Goal: Information Seeking & Learning: Find specific page/section

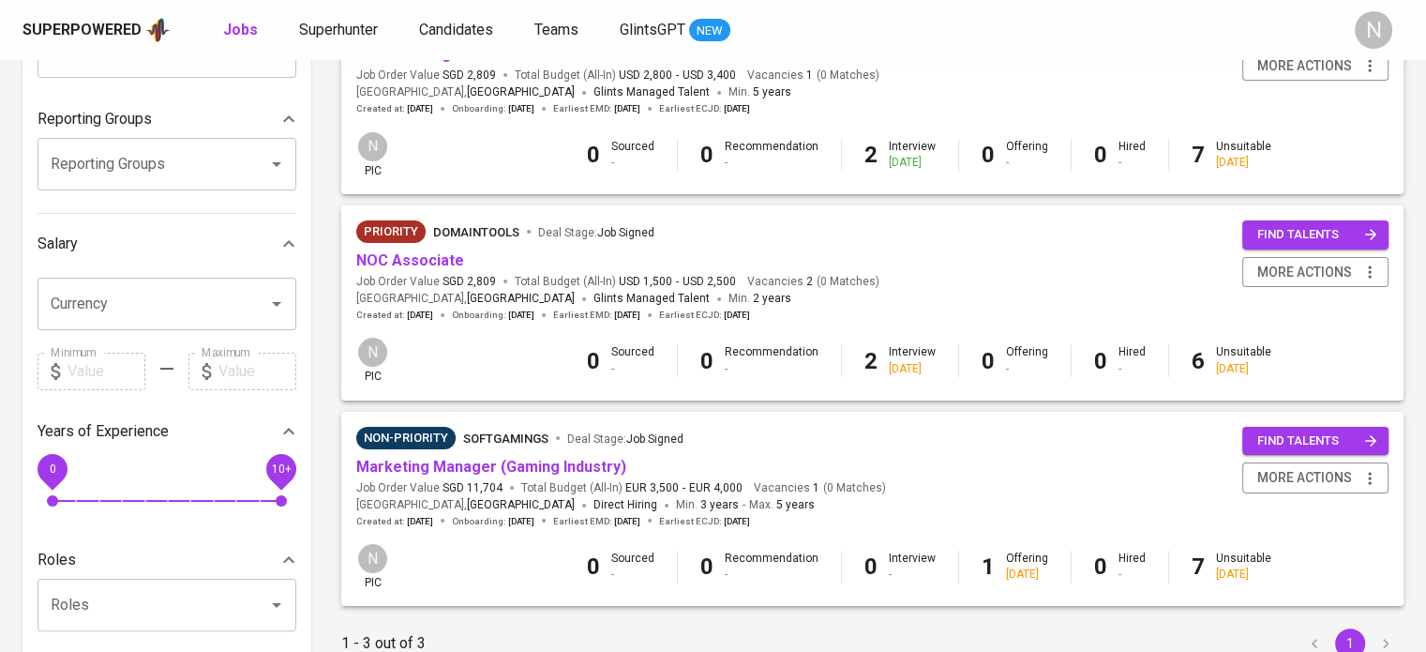
scroll to position [281, 0]
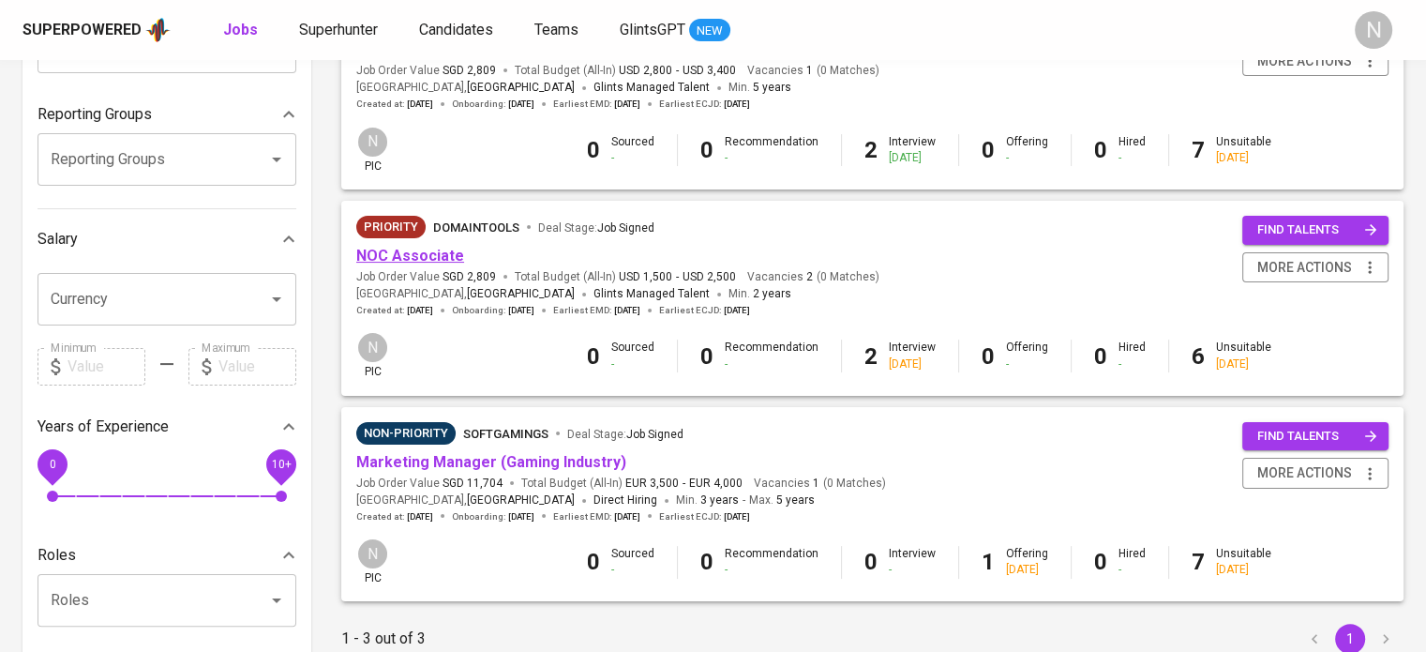
click at [399, 250] on link "NOC Associate" at bounding box center [410, 256] width 108 height 18
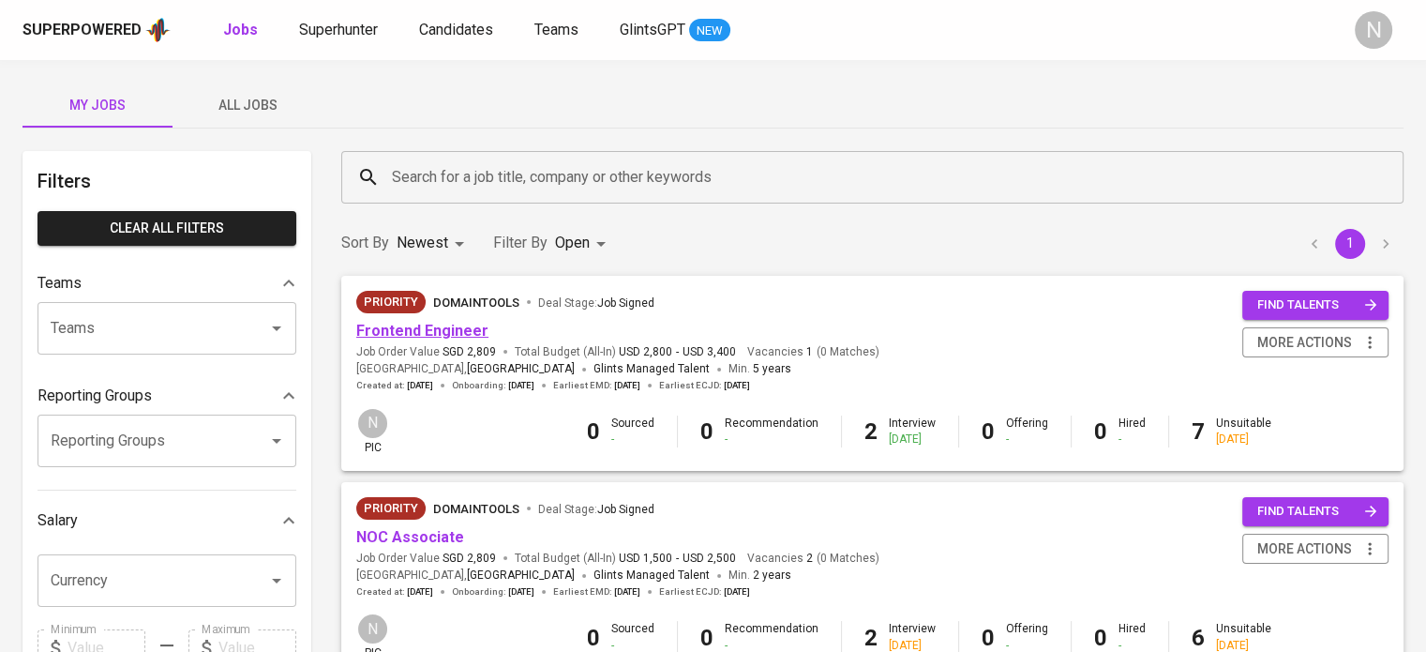
click at [405, 325] on link "Frontend Engineer" at bounding box center [422, 331] width 132 height 18
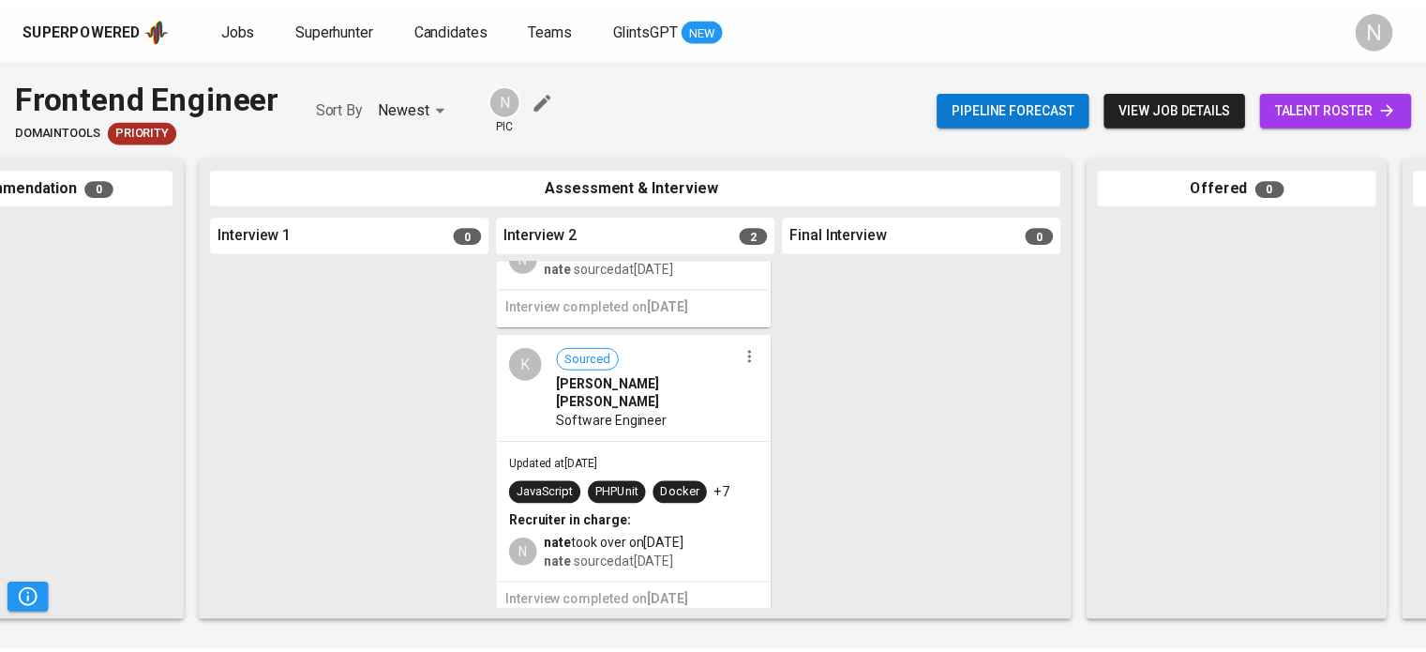
scroll to position [206, 0]
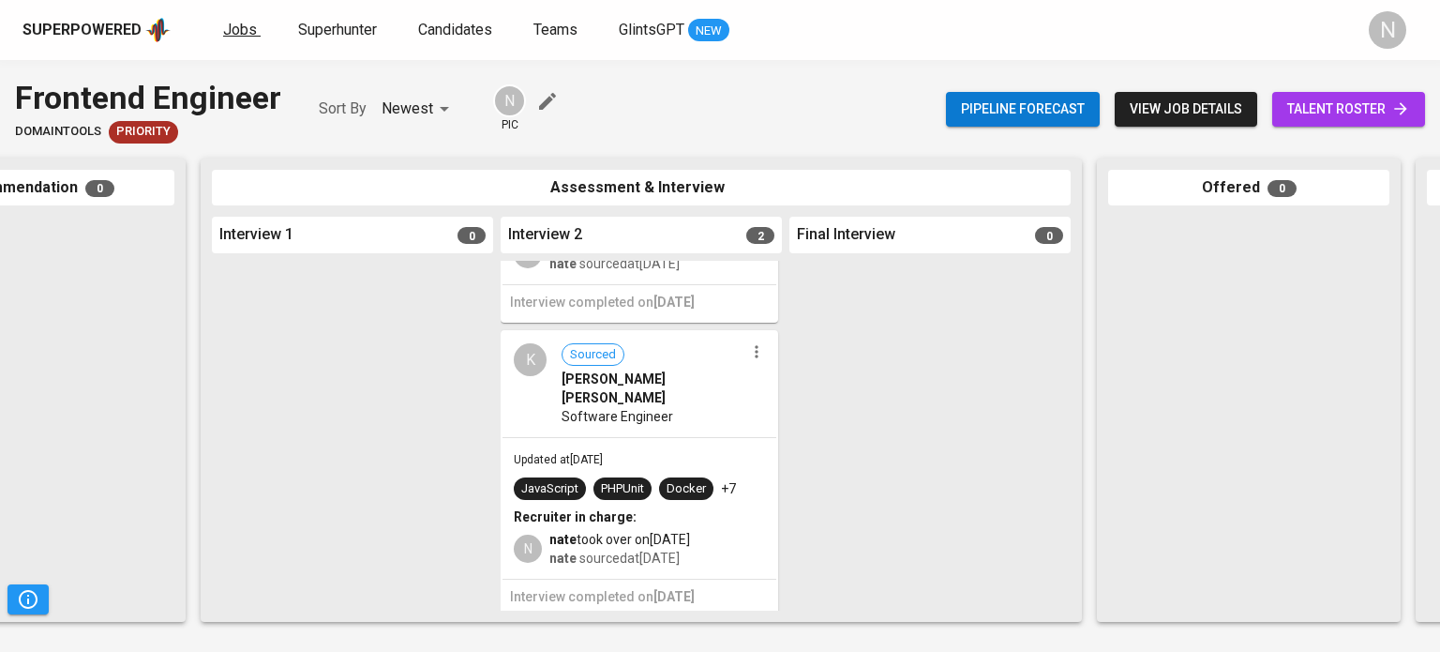
click at [242, 23] on span "Jobs" at bounding box center [240, 30] width 34 height 18
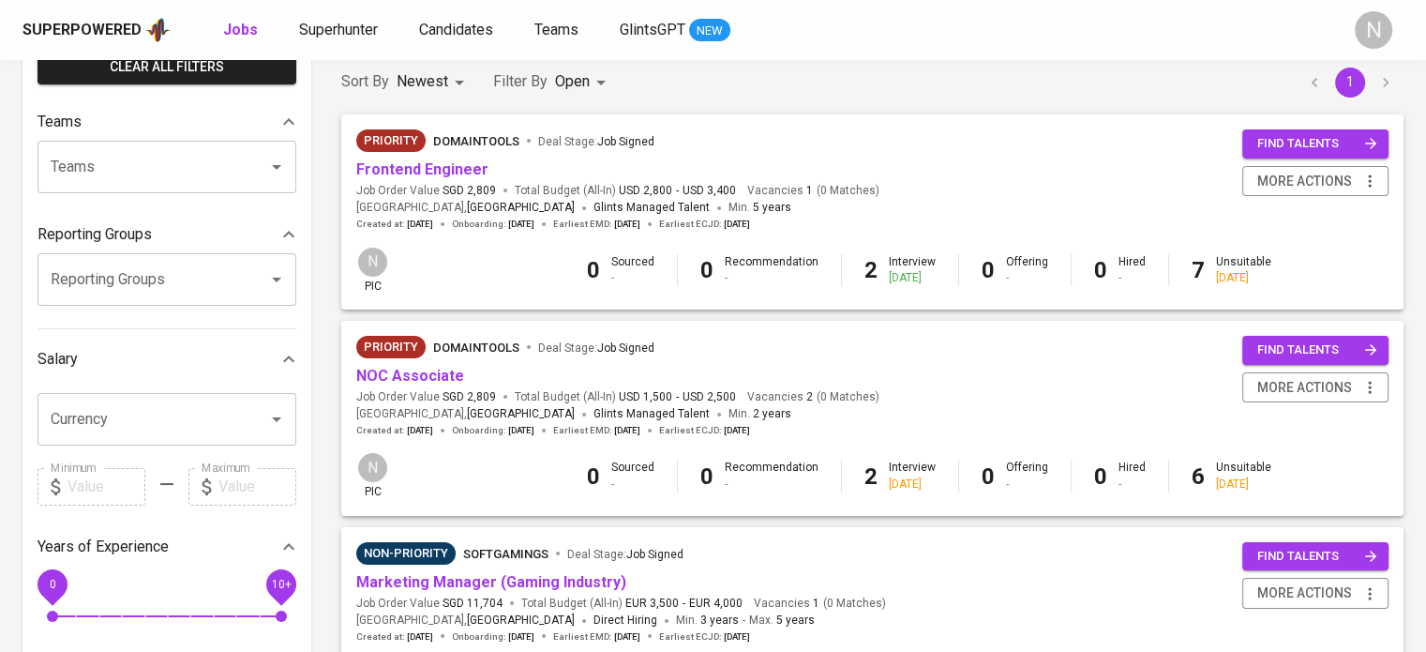
scroll to position [188, 0]
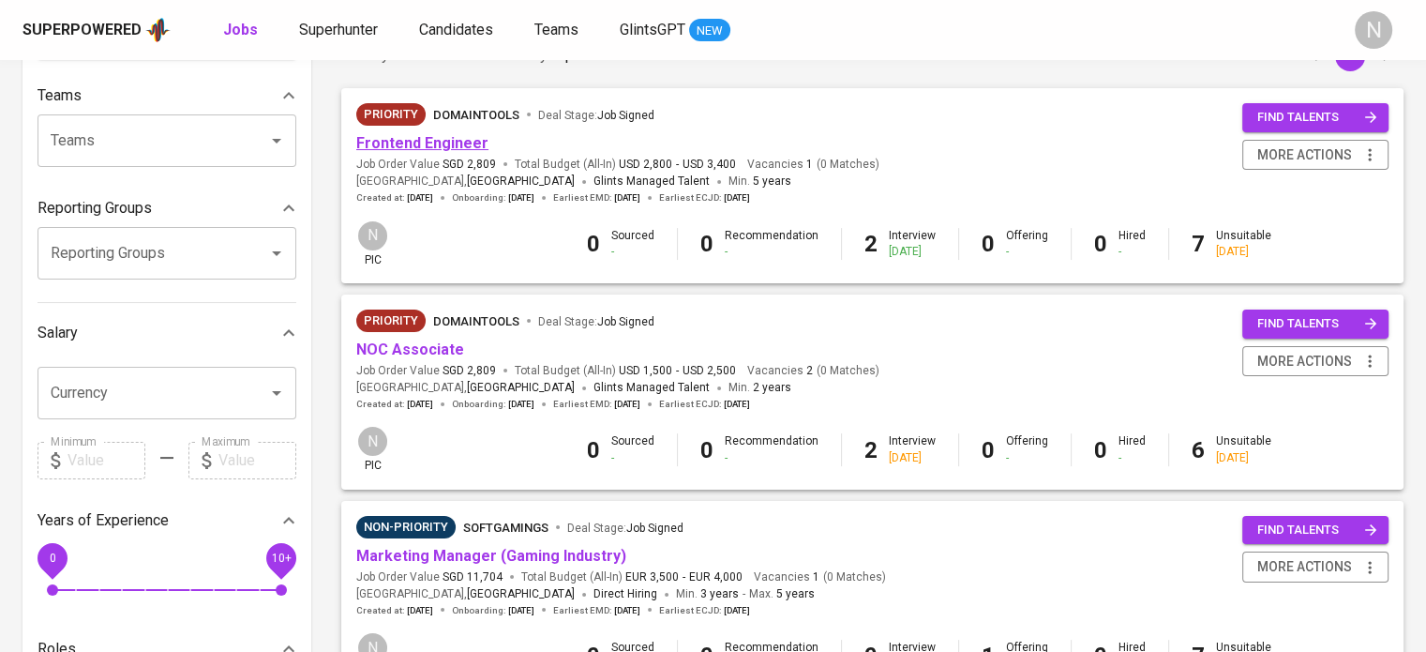
click at [417, 145] on link "Frontend Engineer" at bounding box center [422, 143] width 132 height 18
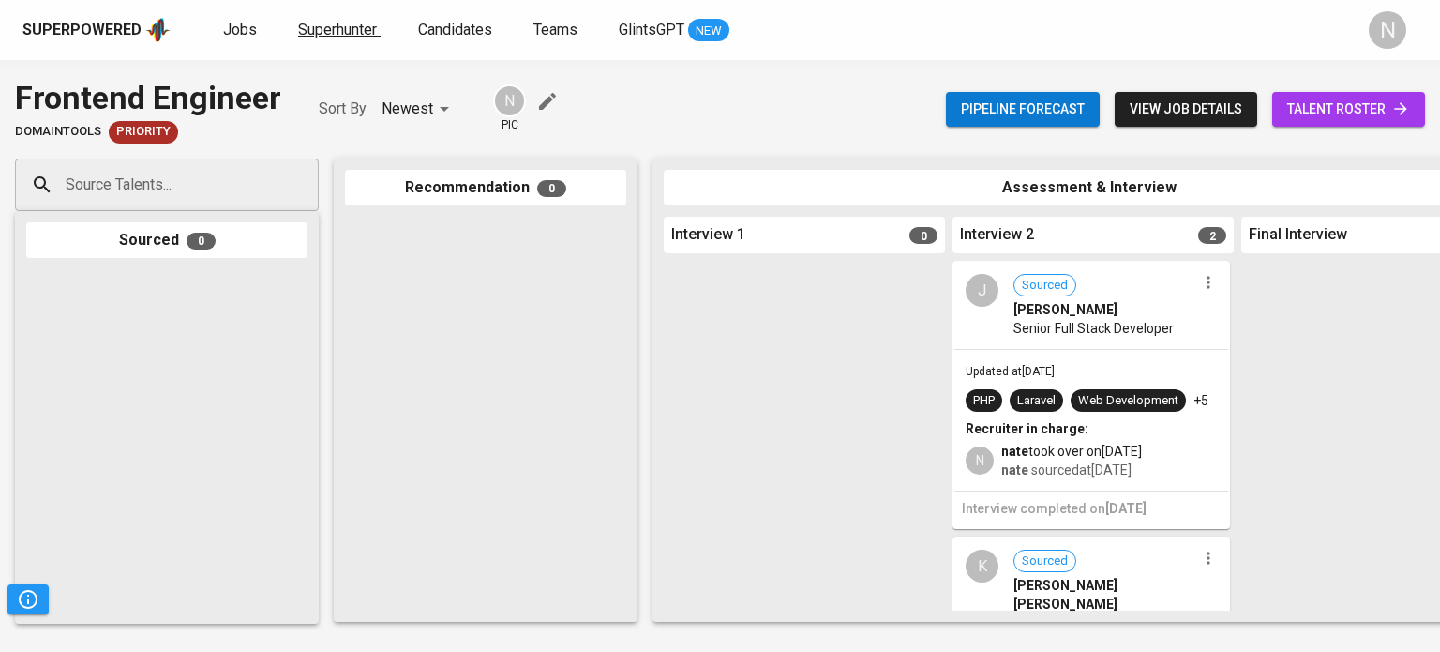
click at [319, 36] on span "Superhunter" at bounding box center [337, 30] width 79 height 18
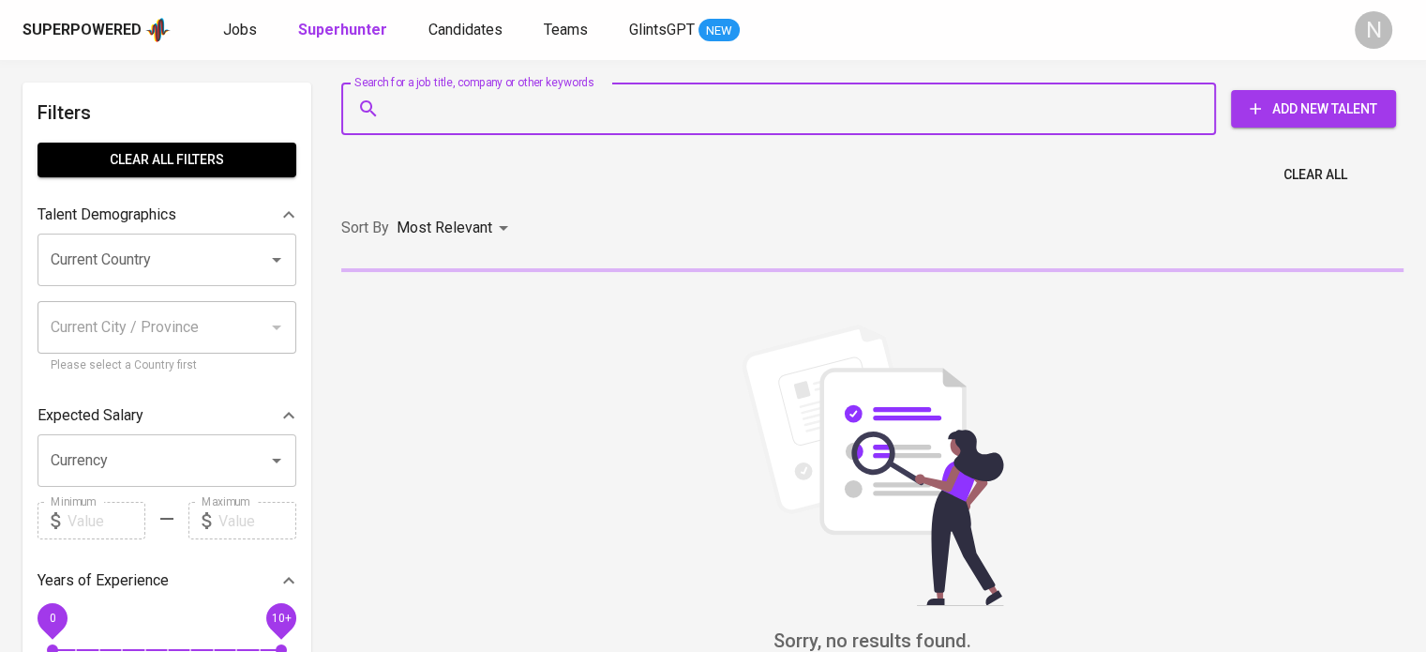
click at [439, 112] on input "Search for a job title, company or other keywords" at bounding box center [783, 109] width 792 height 36
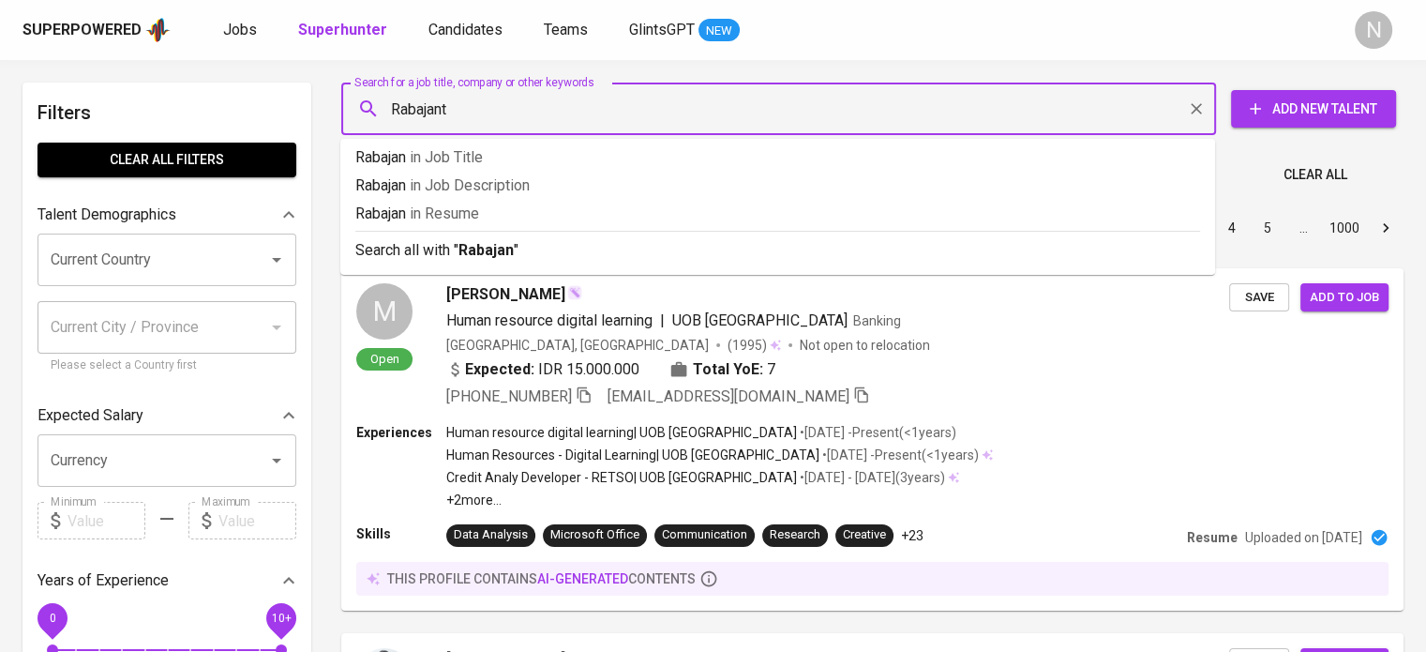
type input "Rabajante"
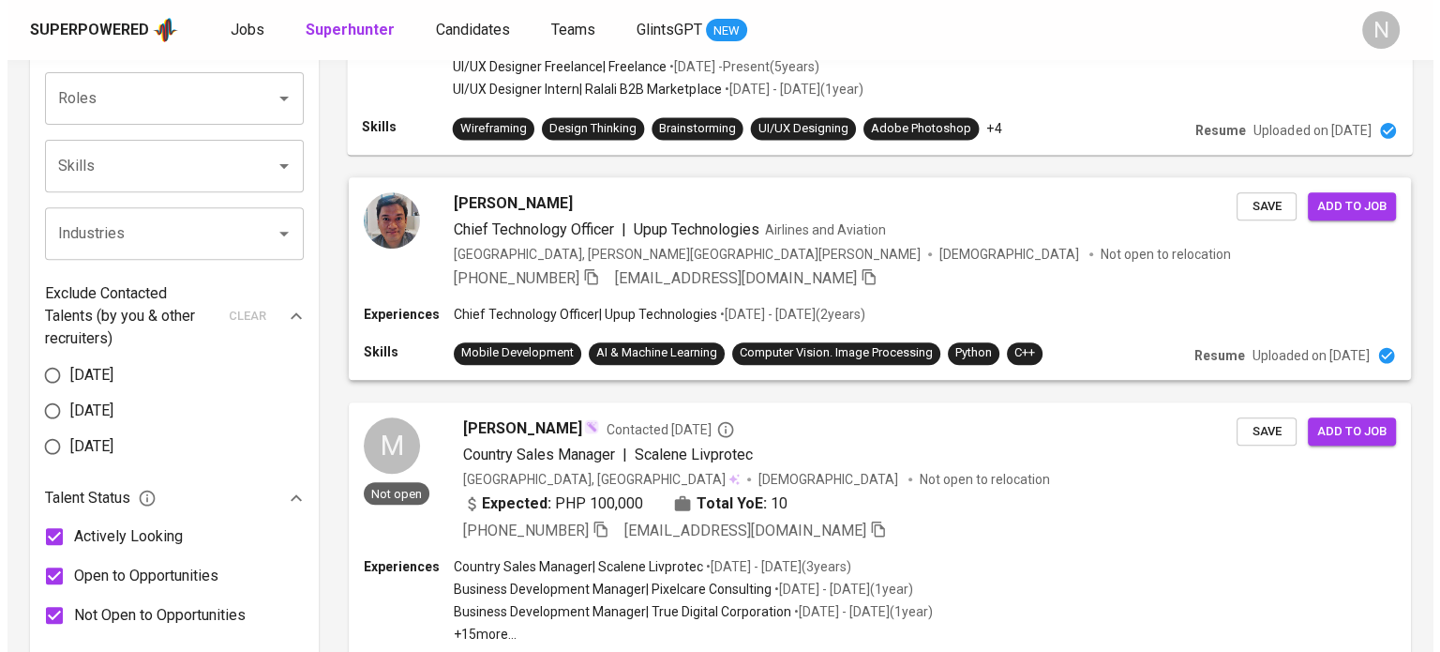
scroll to position [750, 0]
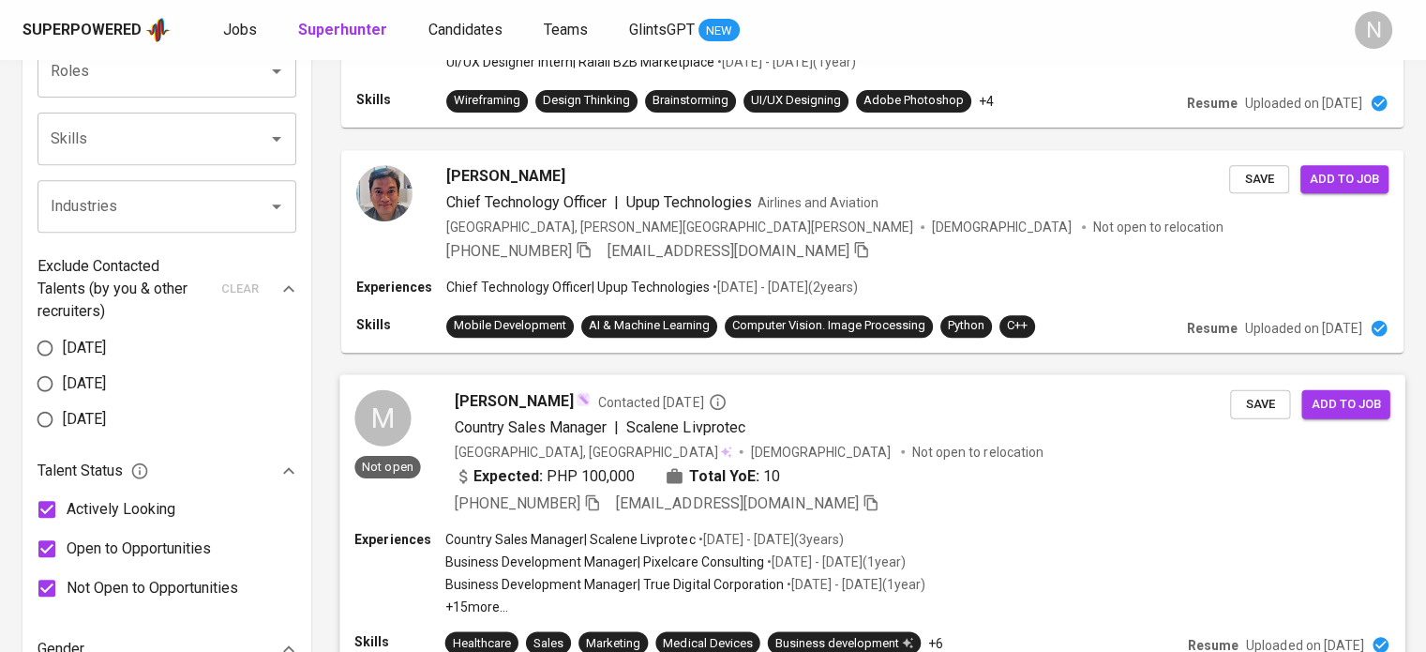
click at [916, 472] on div "Expected: PHP 100,000 Total YoE: 10" at bounding box center [842, 477] width 775 height 27
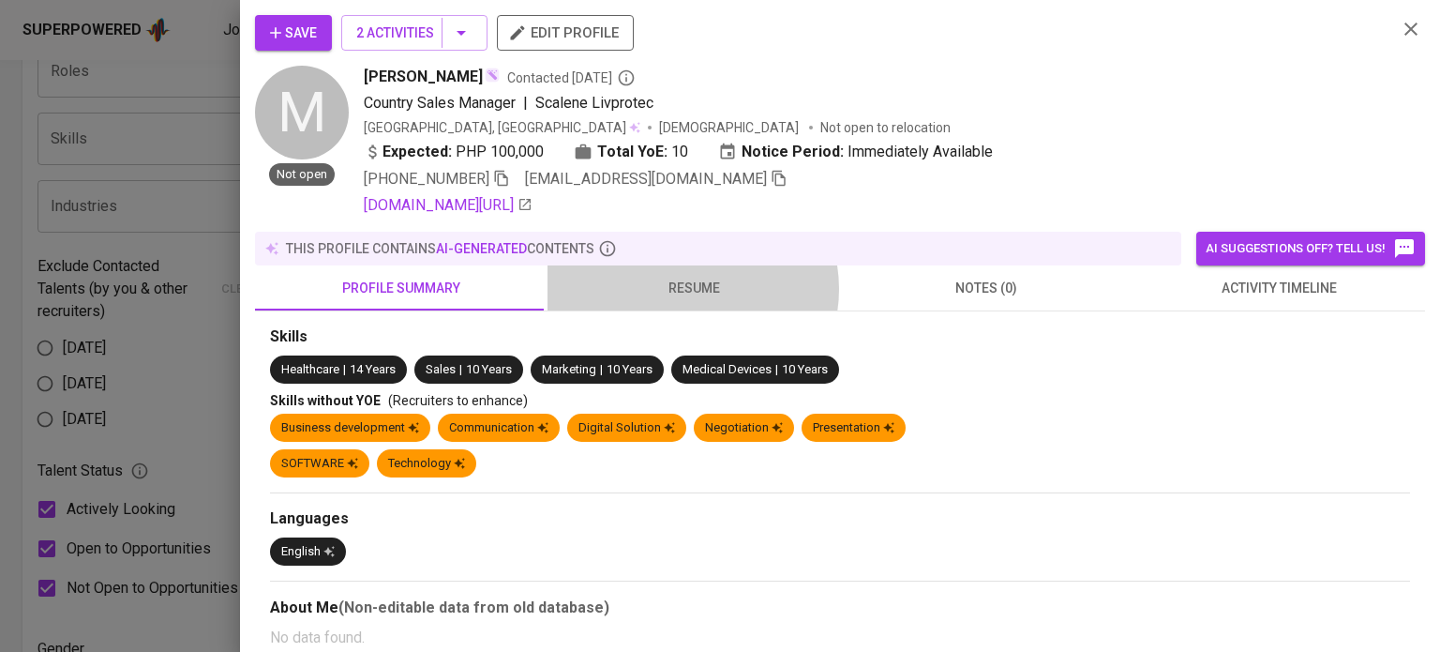
click at [686, 288] on span "resume" at bounding box center [694, 288] width 270 height 23
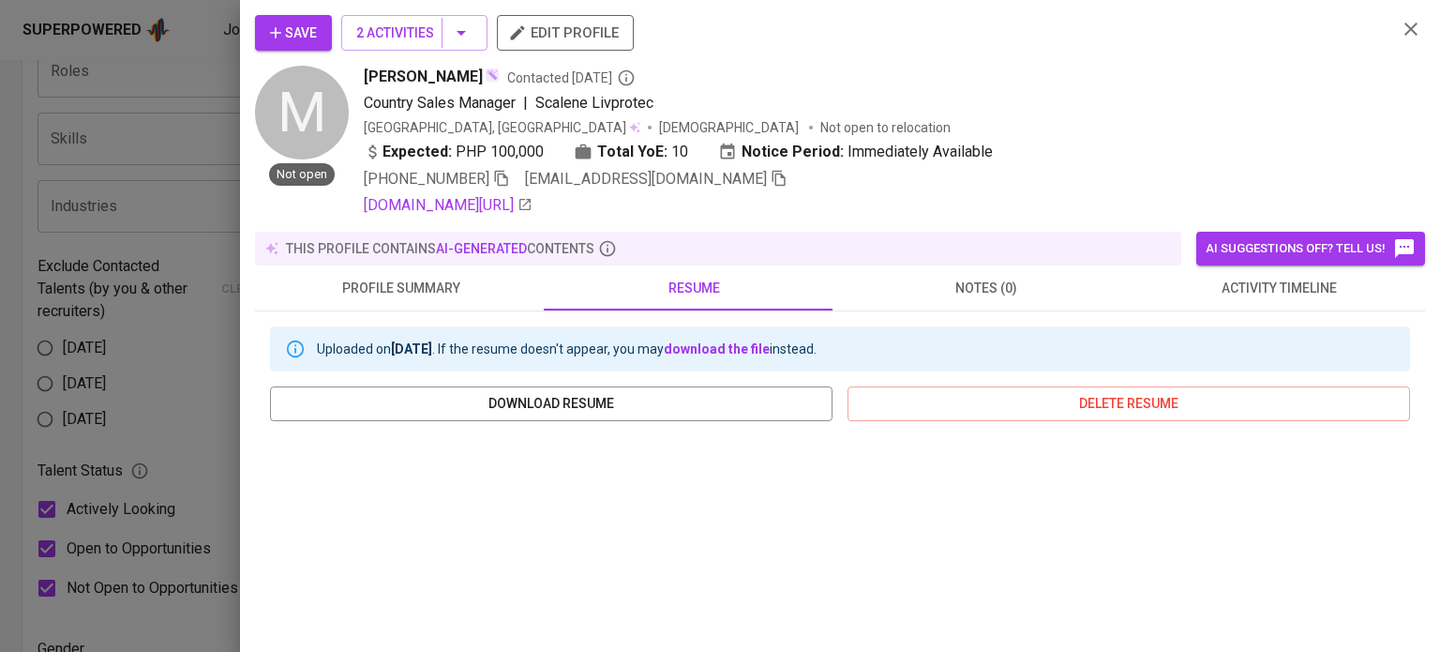
scroll to position [281, 0]
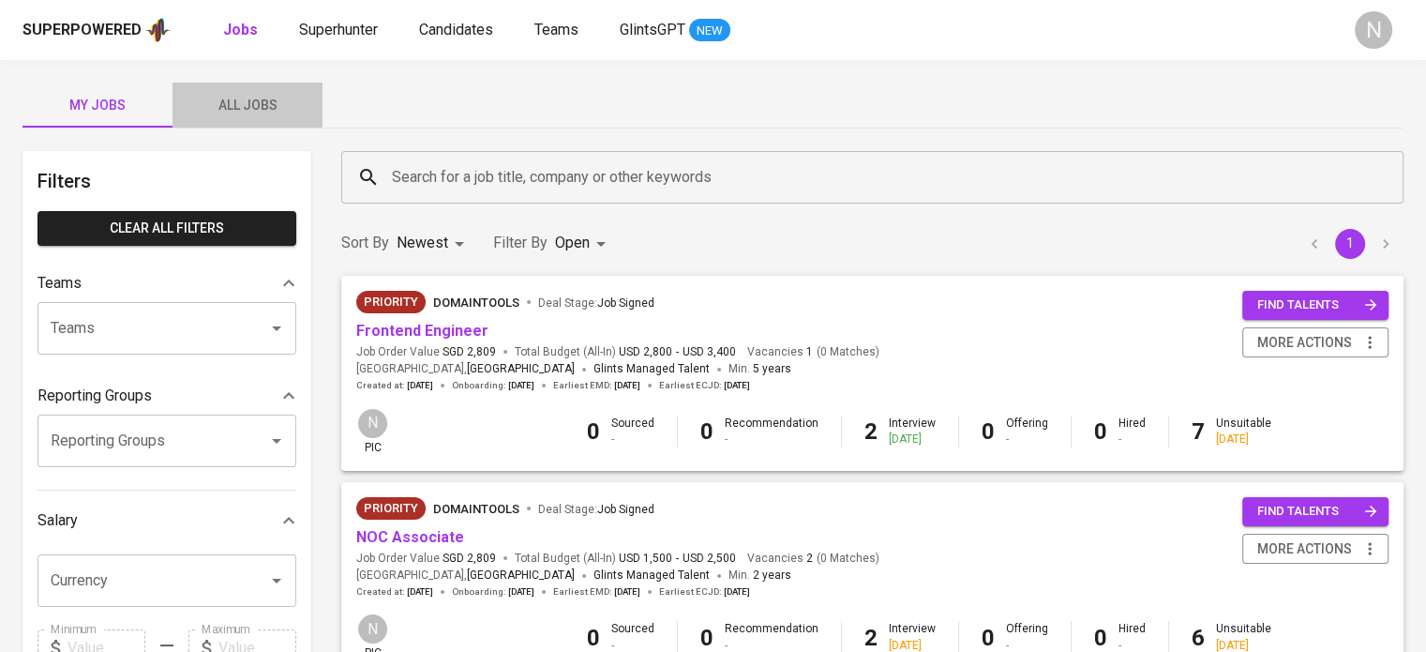
click at [274, 89] on button "All Jobs" at bounding box center [248, 105] width 150 height 45
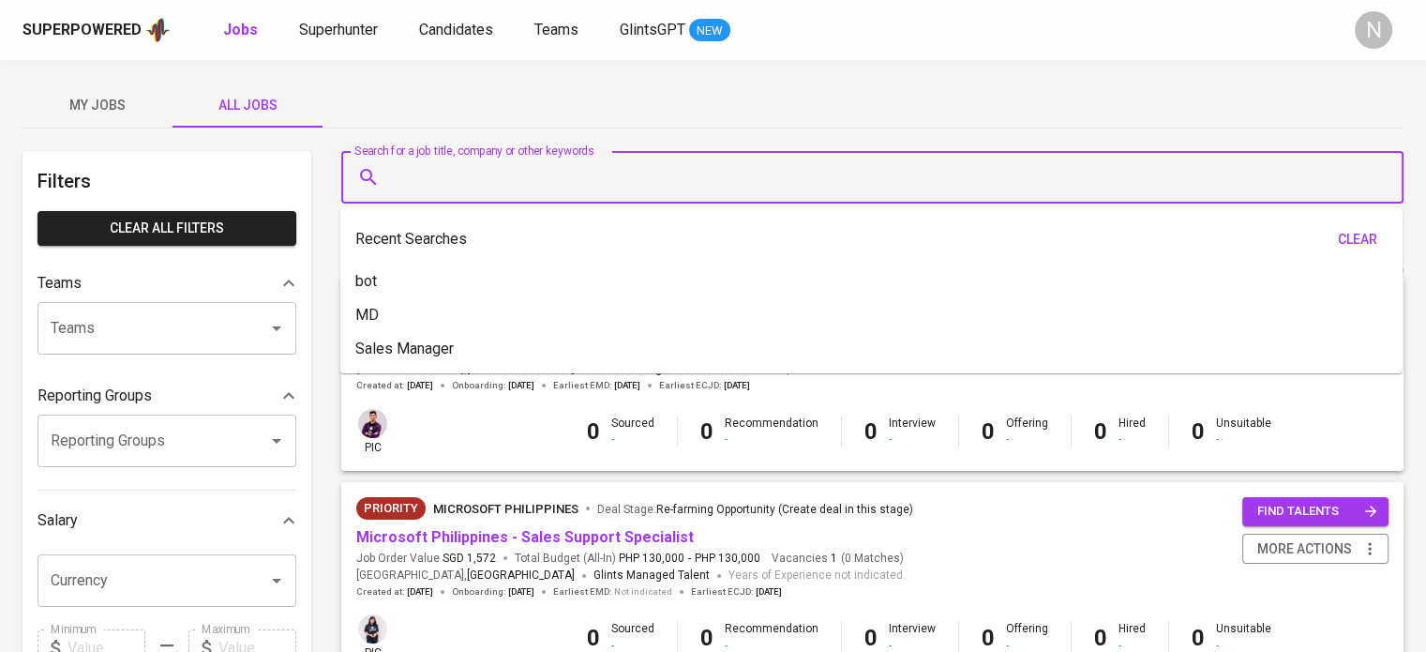
click at [439, 172] on input "Search for a job title, company or other keywords" at bounding box center [877, 177] width 980 height 36
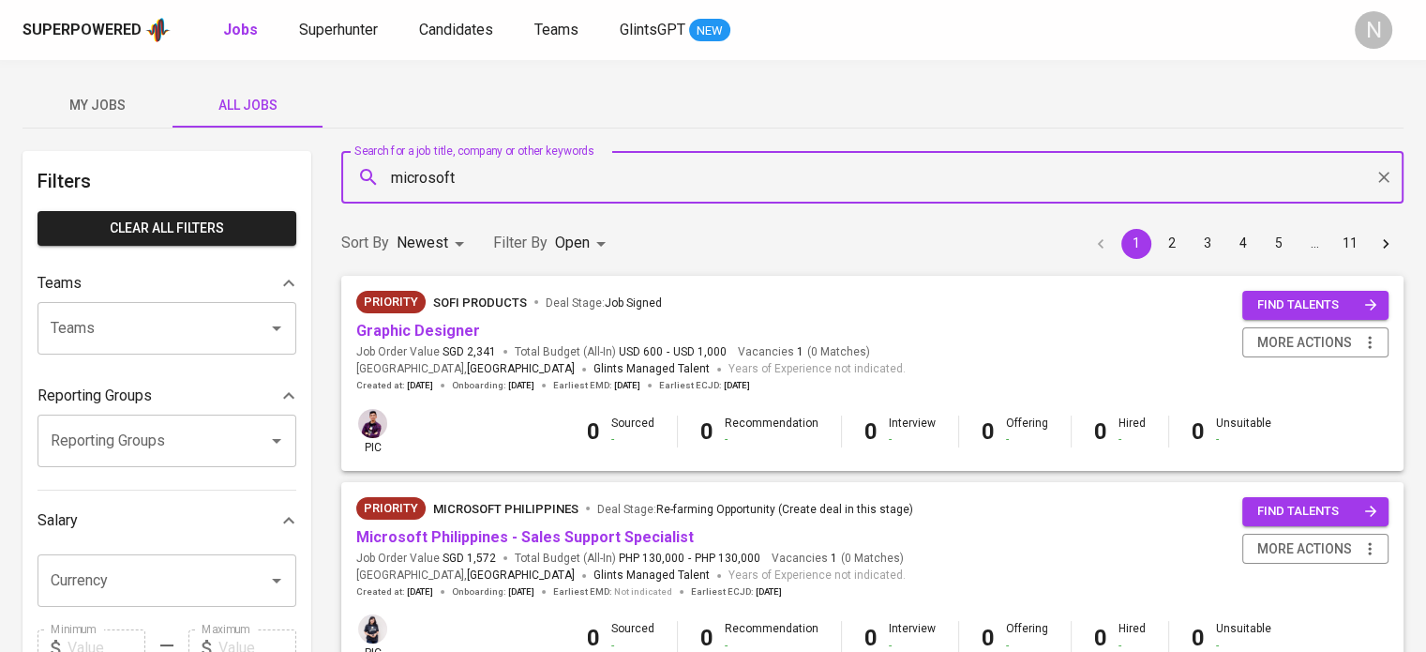
type input "microsoft"
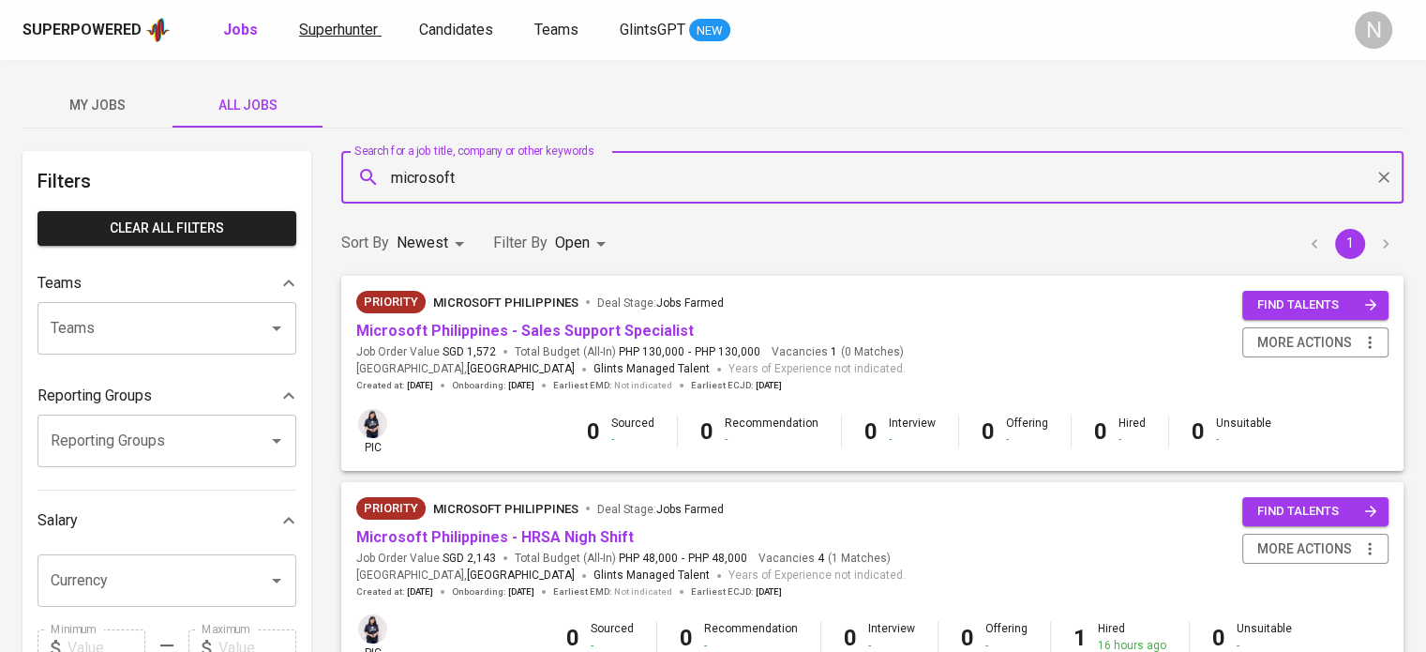
click at [345, 29] on span "Superhunter" at bounding box center [338, 30] width 79 height 18
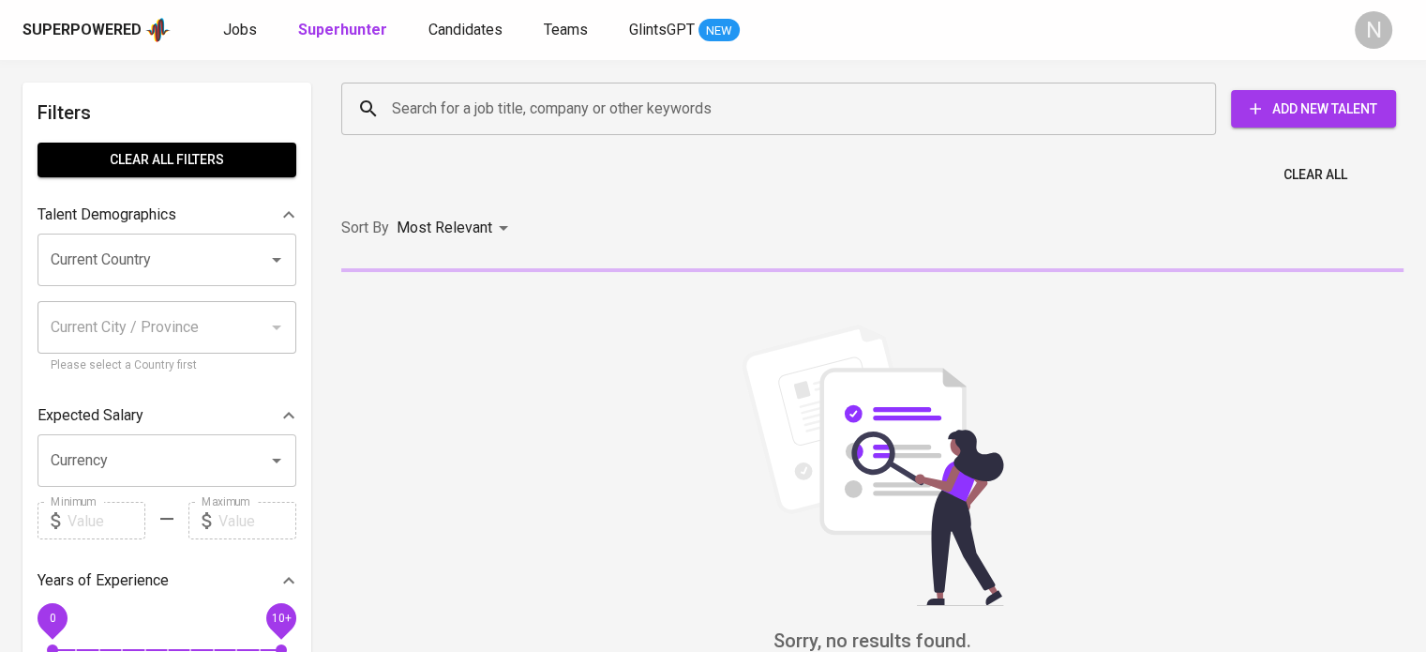
click at [501, 107] on input "Search for a job title, company or other keywords" at bounding box center [783, 109] width 792 height 36
